Goal: Task Accomplishment & Management: Manage account settings

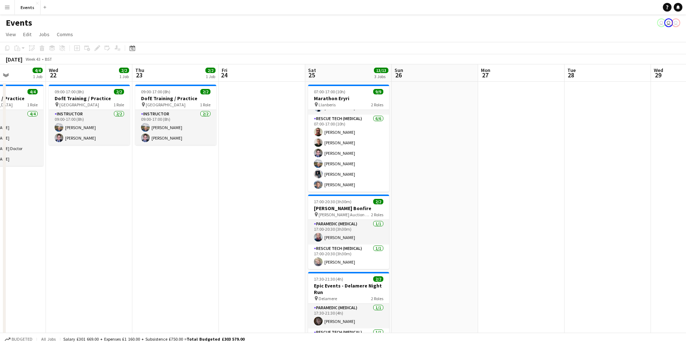
click at [8, 9] on app-icon "Menu" at bounding box center [7, 7] width 6 height 6
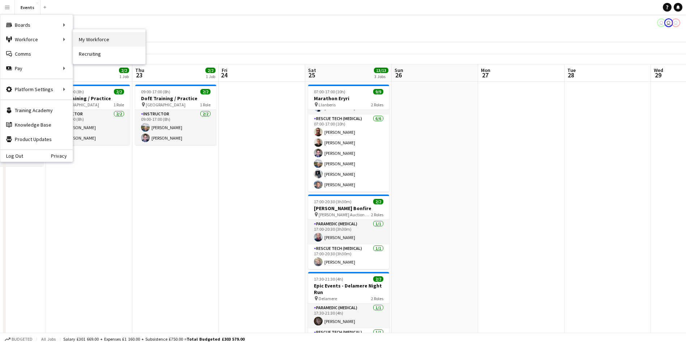
click at [82, 37] on link "My Workforce" at bounding box center [109, 39] width 72 height 14
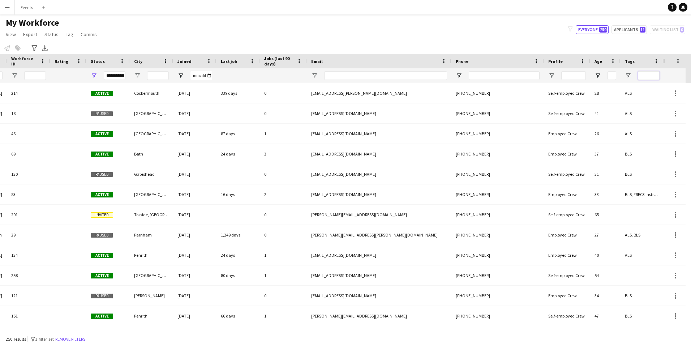
click at [646, 77] on input "Tags Filter Input" at bounding box center [649, 75] width 22 height 9
type input "***"
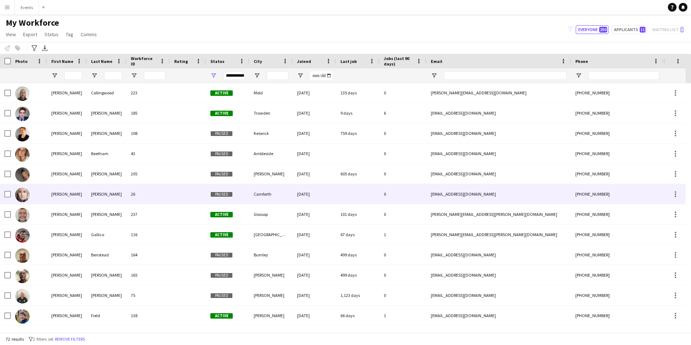
scroll to position [506, 0]
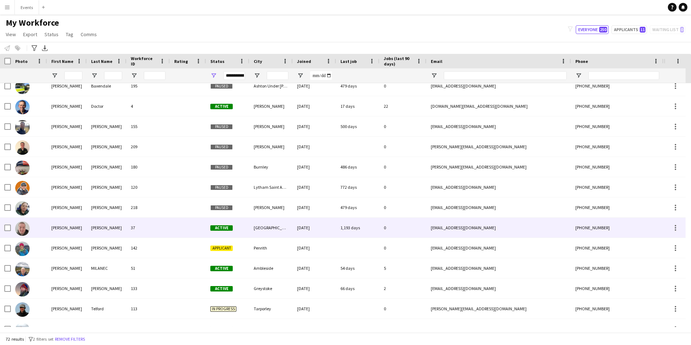
drag, startPoint x: 22, startPoint y: 227, endPoint x: 44, endPoint y: 232, distance: 21.9
click at [22, 227] on img at bounding box center [22, 228] width 14 height 14
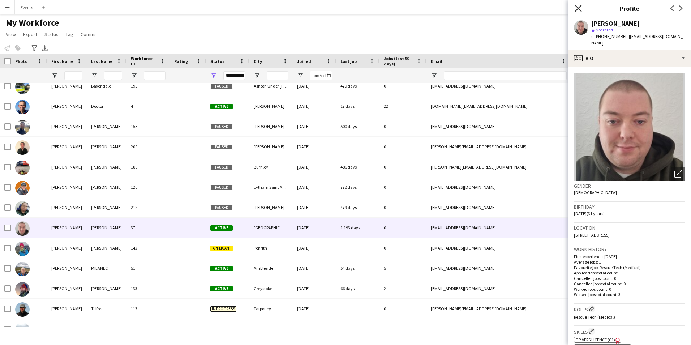
click at [581, 9] on icon "Close pop-in" at bounding box center [578, 8] width 7 height 7
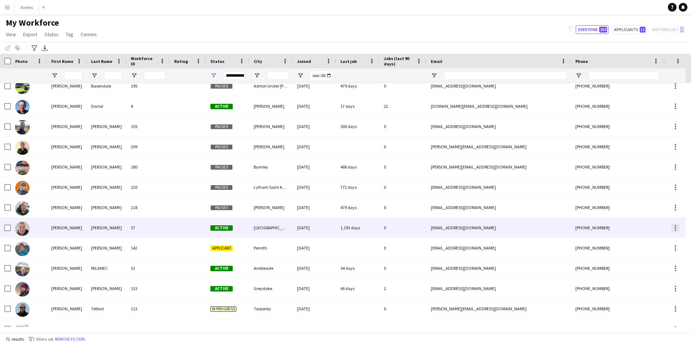
click at [675, 226] on div at bounding box center [675, 227] width 9 height 9
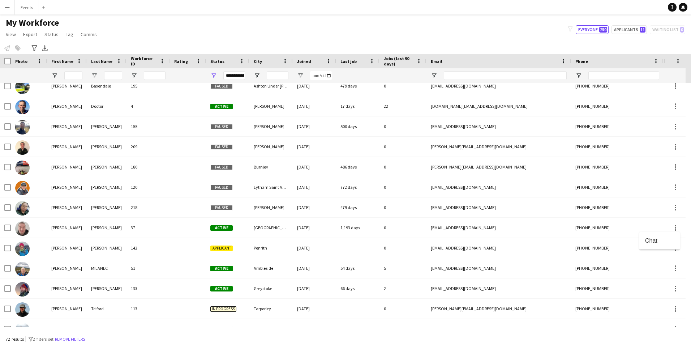
click at [651, 226] on div at bounding box center [345, 172] width 691 height 345
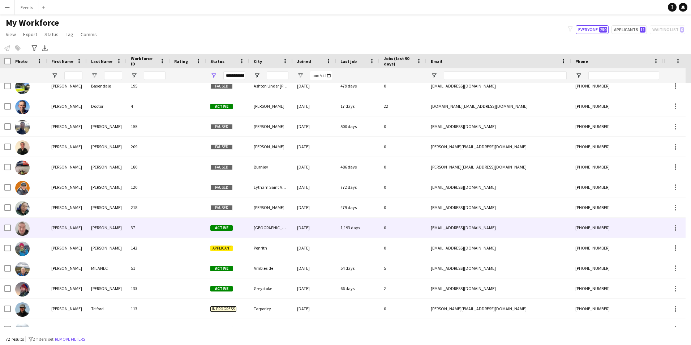
click at [73, 231] on div "[PERSON_NAME]" at bounding box center [67, 228] width 40 height 20
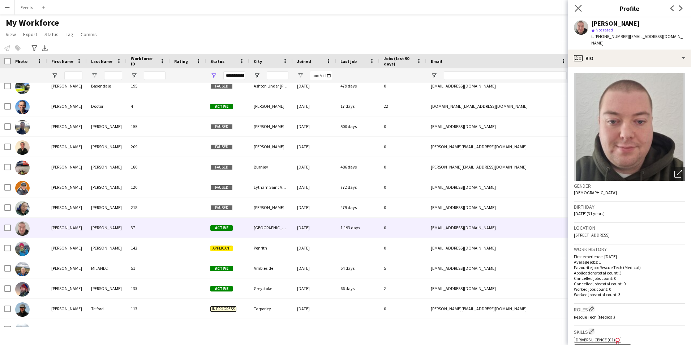
click at [578, 4] on app-icon "Close pop-in" at bounding box center [578, 8] width 10 height 10
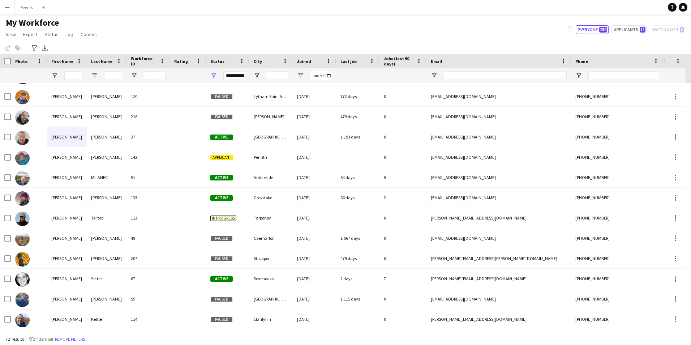
scroll to position [1214, 0]
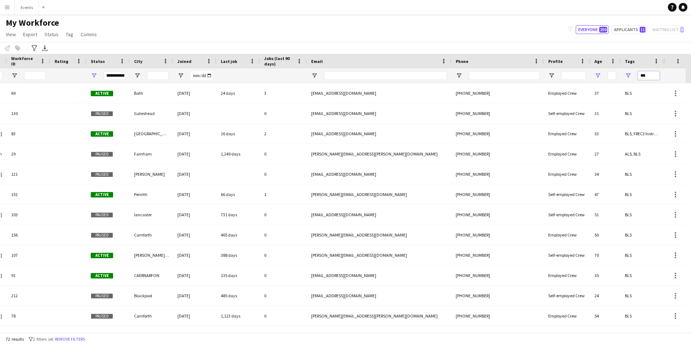
drag, startPoint x: 654, startPoint y: 74, endPoint x: 600, endPoint y: 73, distance: 54.3
click at [601, 73] on div "**********" at bounding box center [272, 75] width 784 height 14
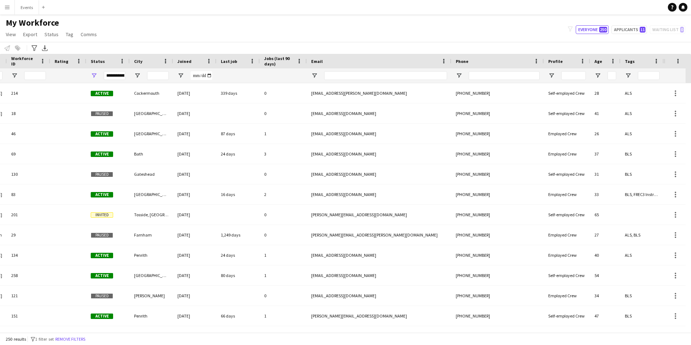
click at [112, 72] on div "**********" at bounding box center [115, 75] width 22 height 9
click at [116, 137] on div "Applicant" at bounding box center [130, 136] width 57 height 5
click at [117, 147] on div "Approved" at bounding box center [130, 145] width 57 height 5
drag, startPoint x: 161, startPoint y: 131, endPoint x: 161, endPoint y: 136, distance: 5.4
click at [161, 136] on div "Column Filter" at bounding box center [161, 133] width 2 height 103
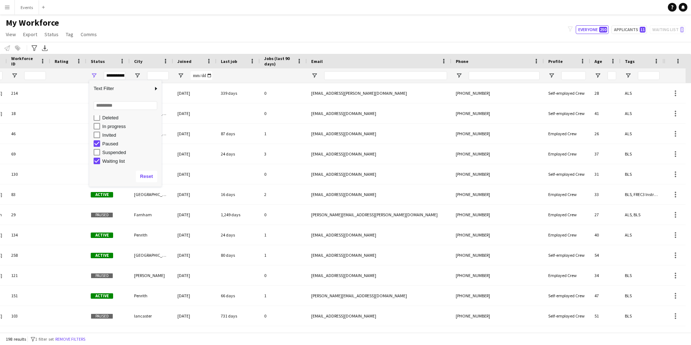
click at [101, 144] on div "Paused" at bounding box center [128, 143] width 68 height 9
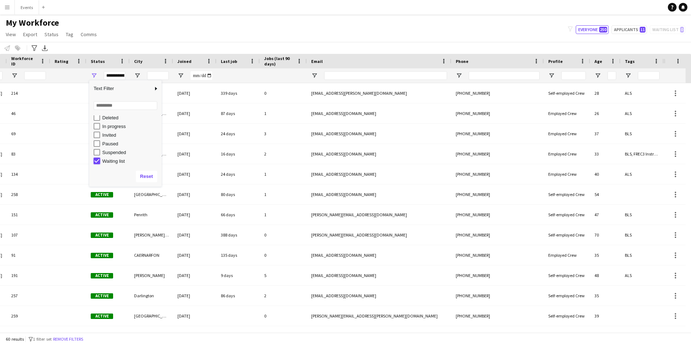
type input "**********"
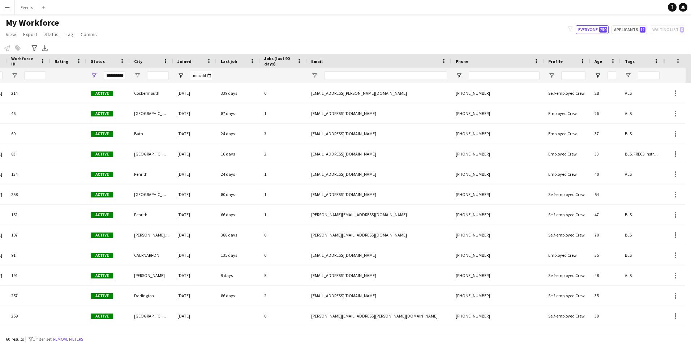
click at [314, 26] on div "My Workforce View Views Default view New view Update view Delete view Edit name…" at bounding box center [345, 29] width 691 height 25
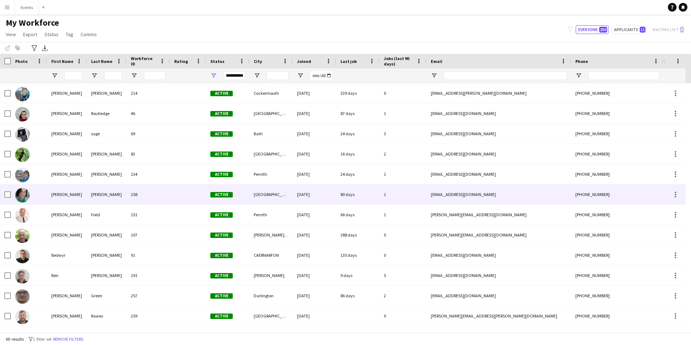
click at [23, 193] on img at bounding box center [22, 195] width 14 height 14
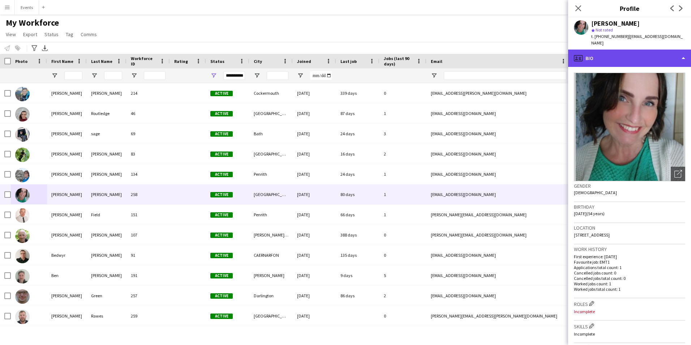
click at [665, 54] on div "profile Bio" at bounding box center [629, 58] width 123 height 17
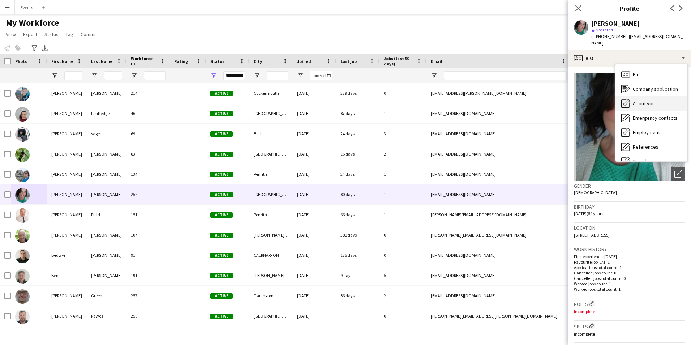
click at [653, 100] on span "About you" at bounding box center [644, 103] width 22 height 7
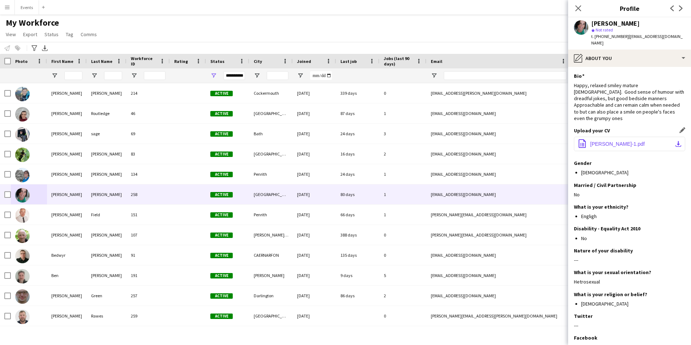
click at [636, 141] on span "[PERSON_NAME]-1.pdf" at bounding box center [617, 144] width 55 height 6
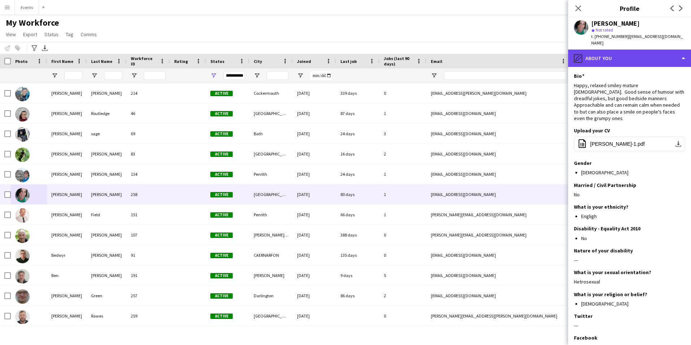
click at [612, 53] on div "pencil4 About you" at bounding box center [629, 58] width 123 height 17
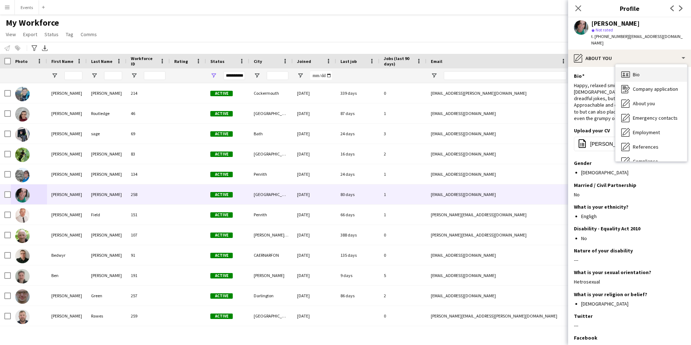
click at [632, 69] on div "Bio Bio" at bounding box center [652, 74] width 72 height 14
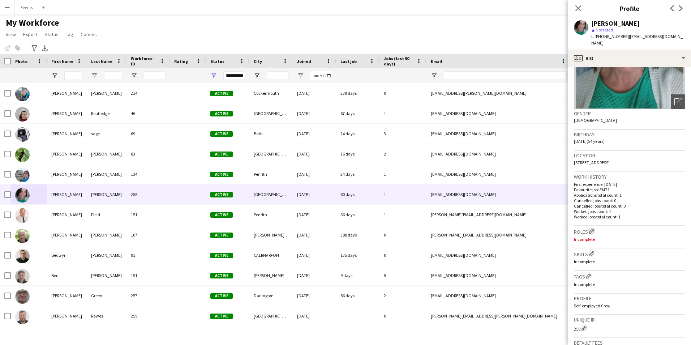
click at [593, 228] on app-icon "Edit crew company roles" at bounding box center [591, 230] width 5 height 5
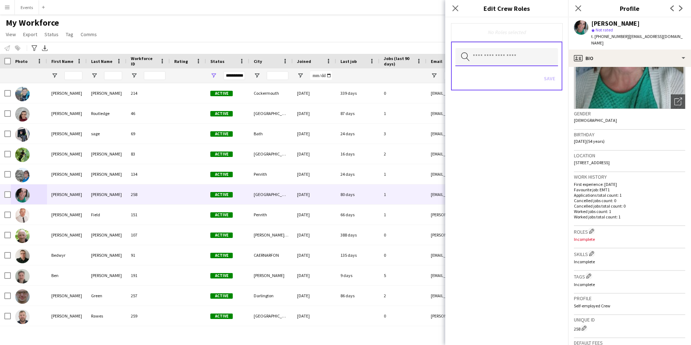
click at [491, 56] on input "text" at bounding box center [506, 57] width 103 height 18
type input "**"
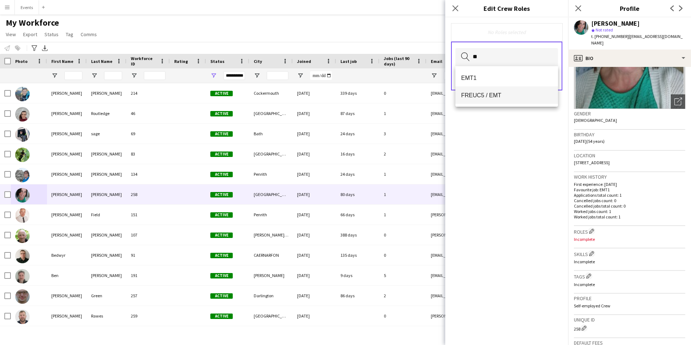
click at [492, 92] on span "FREUC5 / EMT" at bounding box center [506, 95] width 91 height 7
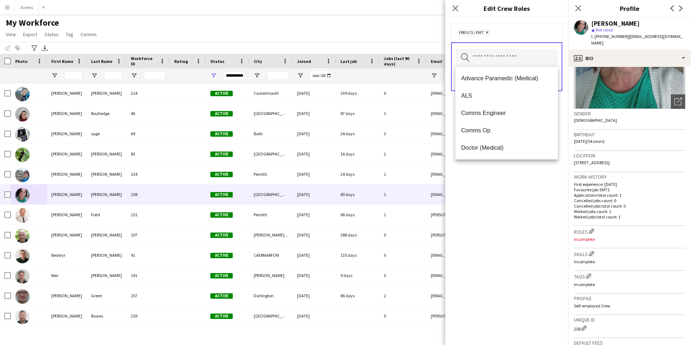
click at [514, 196] on div "FREUC5 / EMT Remove Search by role type Save" at bounding box center [506, 181] width 123 height 328
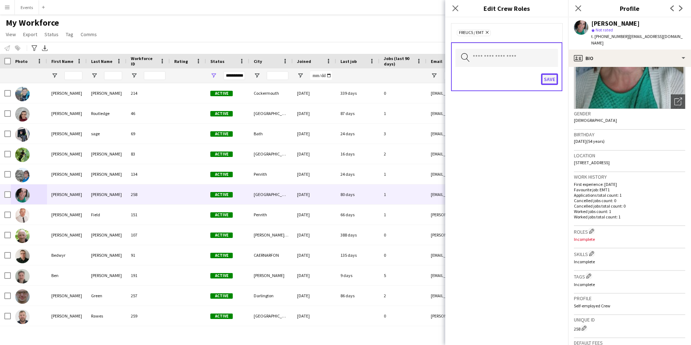
click at [552, 81] on button "Save" at bounding box center [549, 79] width 17 height 12
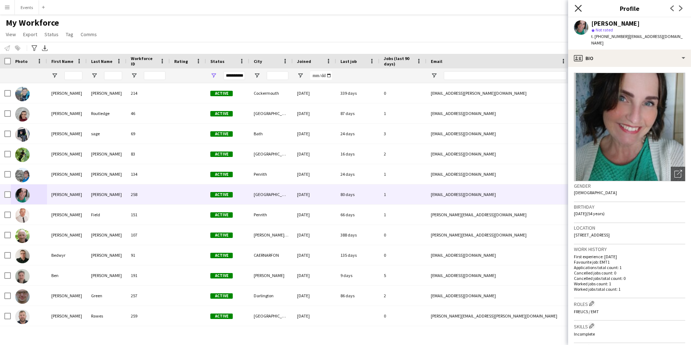
click at [580, 8] on icon "Close pop-in" at bounding box center [578, 8] width 7 height 7
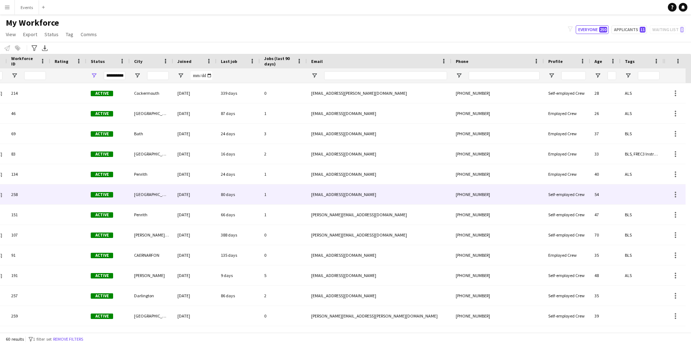
click at [630, 192] on div at bounding box center [642, 194] width 43 height 20
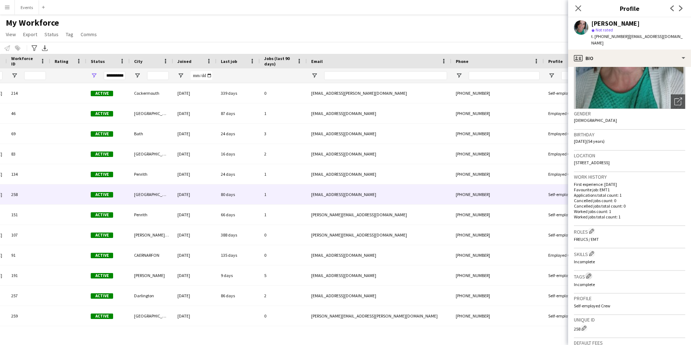
click at [591, 273] on app-icon "Edit crew company tags" at bounding box center [588, 275] width 5 height 5
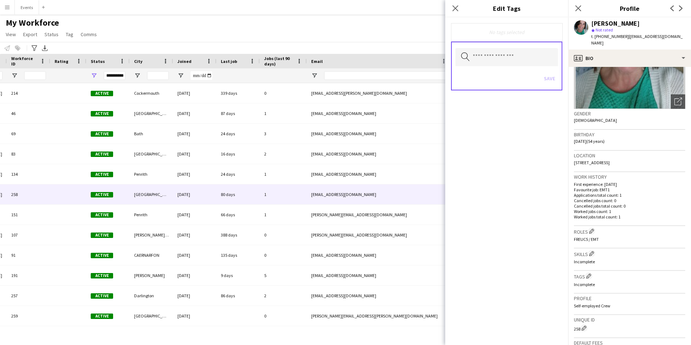
click at [492, 140] on div "No tags selected Search by tag name Save" at bounding box center [506, 181] width 123 height 328
click at [493, 50] on input "text" at bounding box center [506, 57] width 103 height 18
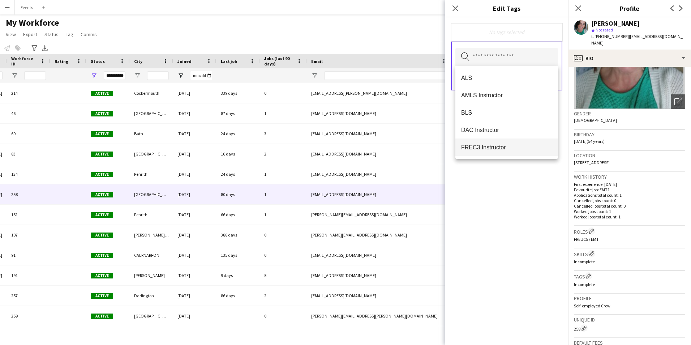
click at [492, 112] on span "BLS" at bounding box center [506, 112] width 91 height 7
click at [516, 221] on div "BLS Remove Search by tag name Save" at bounding box center [506, 181] width 123 height 328
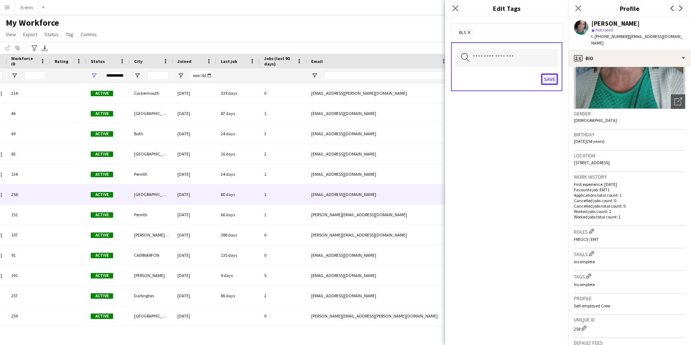
click at [549, 80] on button "Save" at bounding box center [549, 79] width 17 height 12
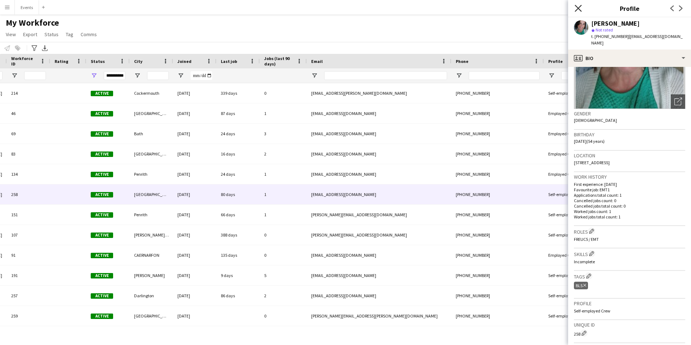
click at [577, 8] on icon "Close pop-in" at bounding box center [578, 8] width 7 height 7
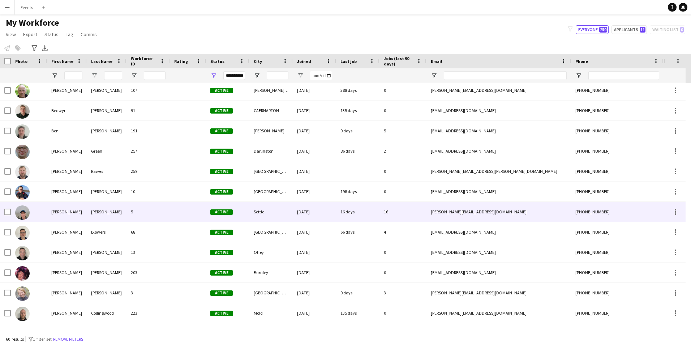
scroll to position [194, 0]
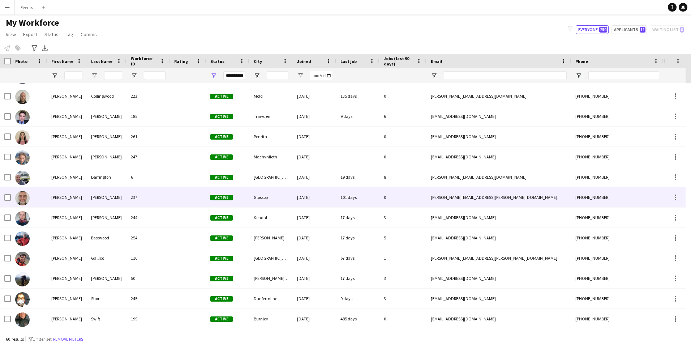
click at [26, 199] on img at bounding box center [22, 198] width 14 height 14
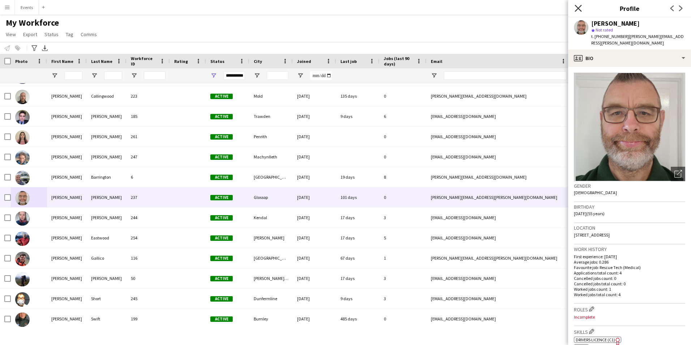
click at [579, 9] on icon "Close pop-in" at bounding box center [578, 8] width 7 height 7
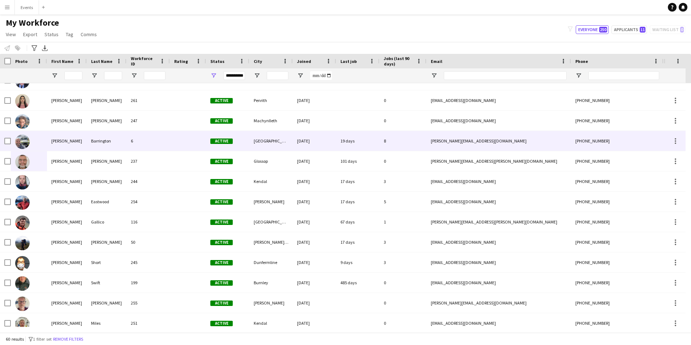
click at [57, 142] on div "[PERSON_NAME]" at bounding box center [67, 141] width 40 height 20
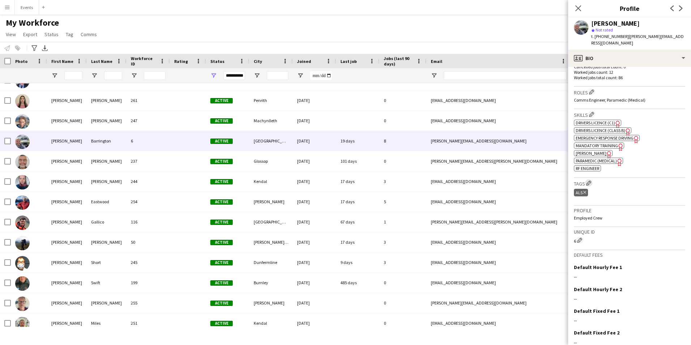
click at [590, 181] on app-icon "Edit crew company tags" at bounding box center [588, 182] width 5 height 5
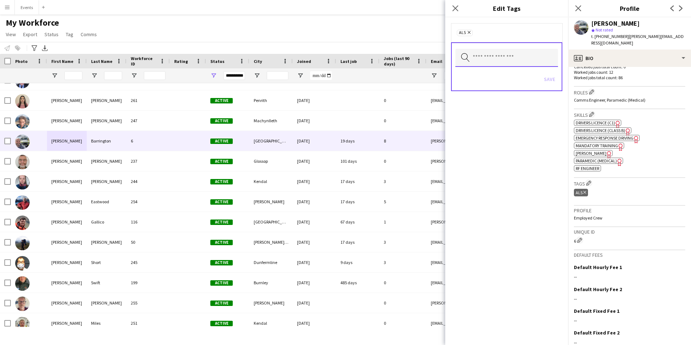
click at [504, 63] on input "text" at bounding box center [506, 58] width 103 height 18
type input "*"
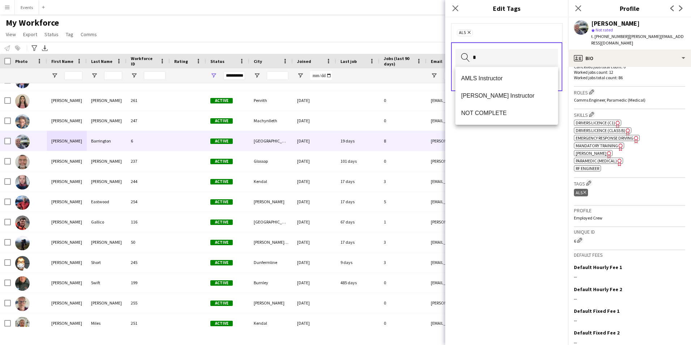
click at [522, 171] on div "ALS Remove * Search by tag name Save" at bounding box center [506, 181] width 123 height 328
click at [454, 7] on icon at bounding box center [455, 8] width 7 height 7
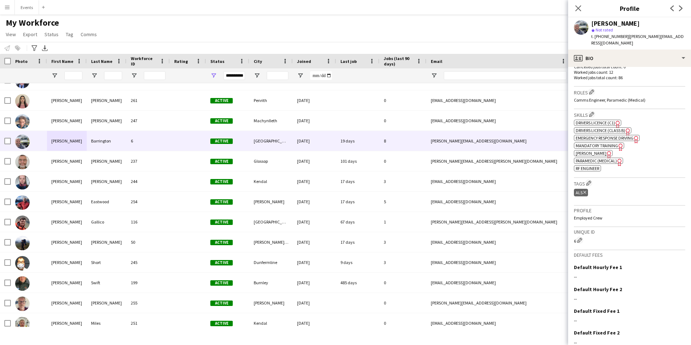
click at [323, 18] on div "My Workforce View Views Default view New view Update view Delete view Edit name…" at bounding box center [345, 29] width 691 height 25
